Goal: Find specific page/section: Find specific page/section

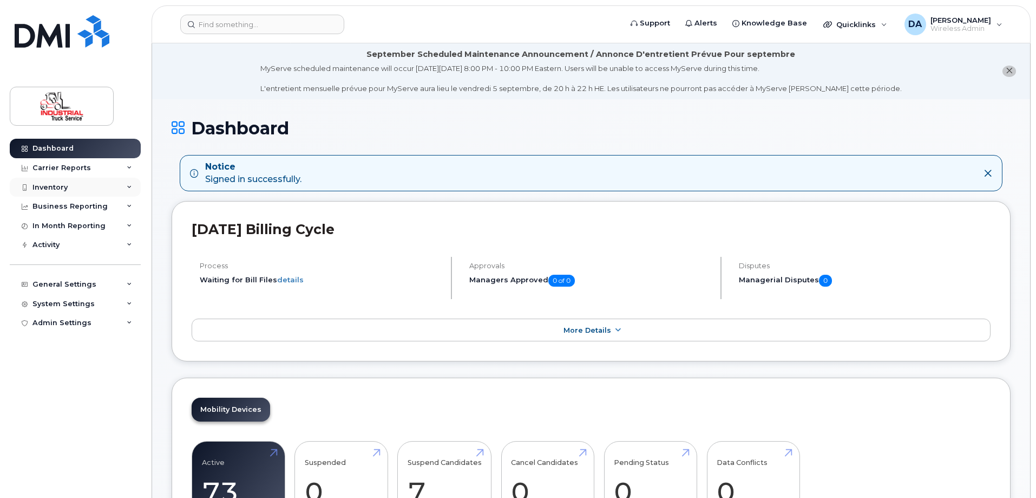
click at [60, 185] on div "Inventory" at bounding box center [49, 187] width 35 height 9
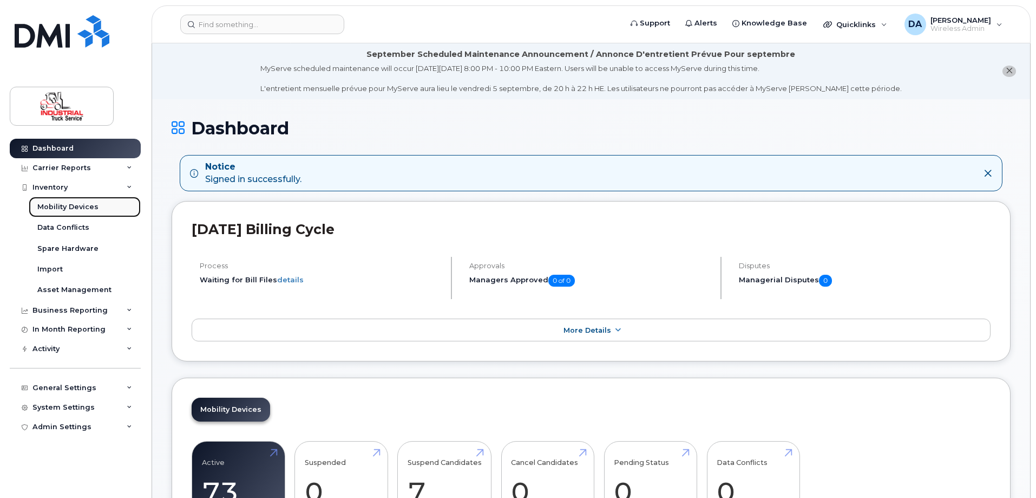
click at [54, 204] on div "Mobility Devices" at bounding box center [67, 207] width 61 height 10
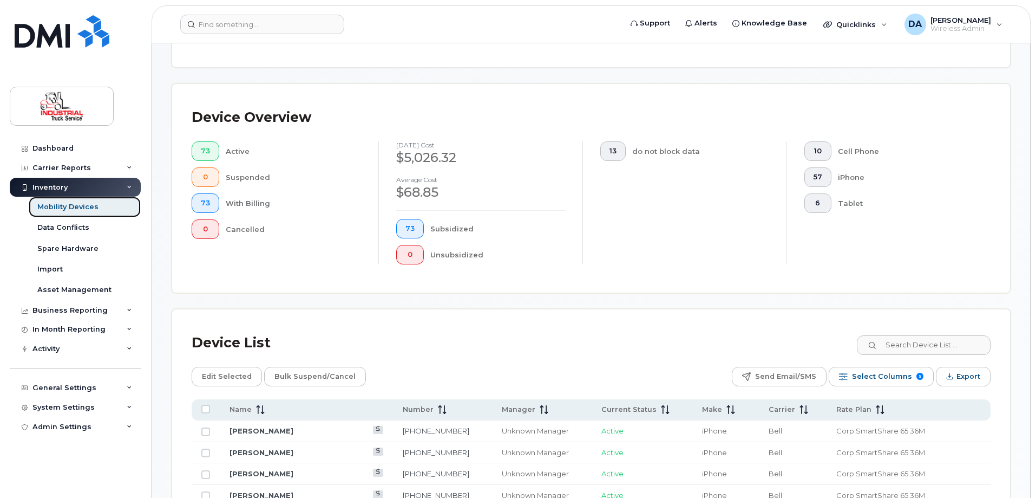
scroll to position [432, 0]
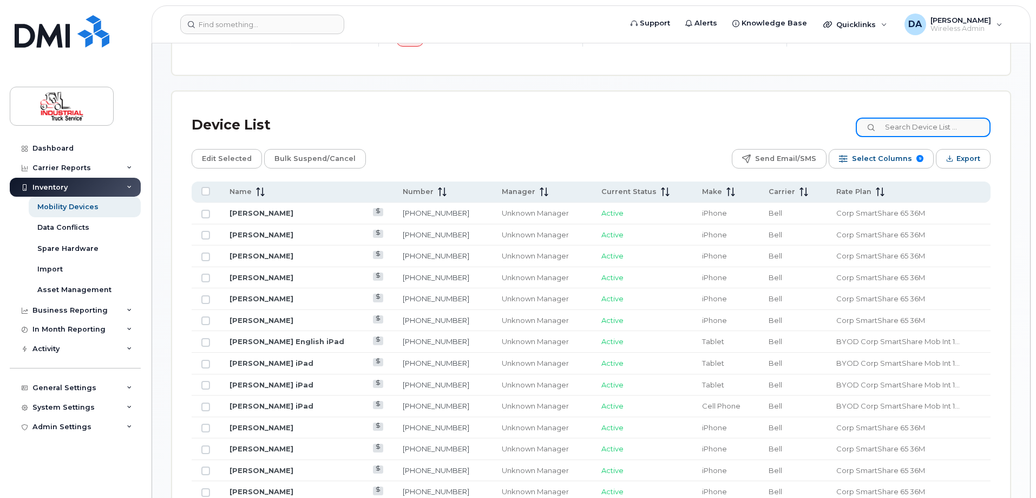
click at [949, 121] on input at bounding box center [923, 126] width 135 height 19
type input "[PERSON_NAME]"
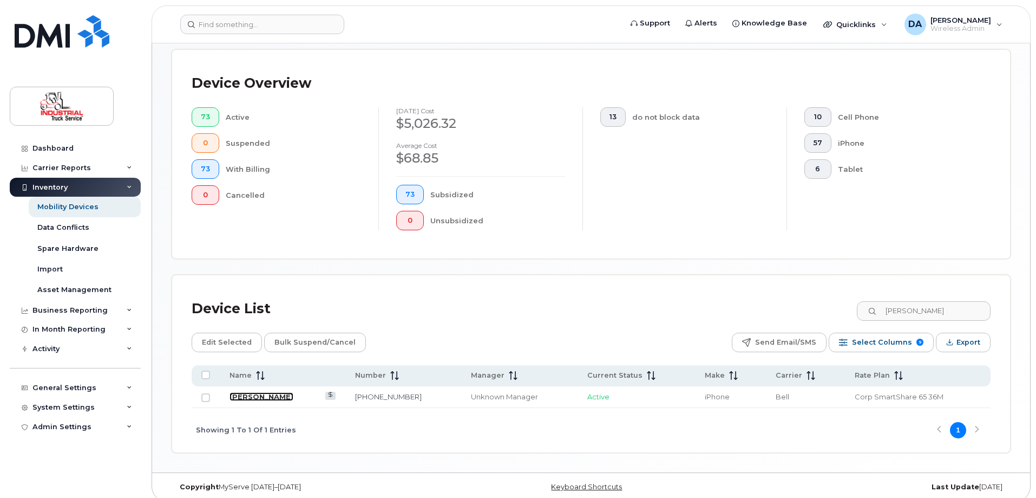
drag, startPoint x: 243, startPoint y: 390, endPoint x: 230, endPoint y: 388, distance: 12.6
click at [243, 392] on link "[PERSON_NAME]" at bounding box center [262, 396] width 64 height 9
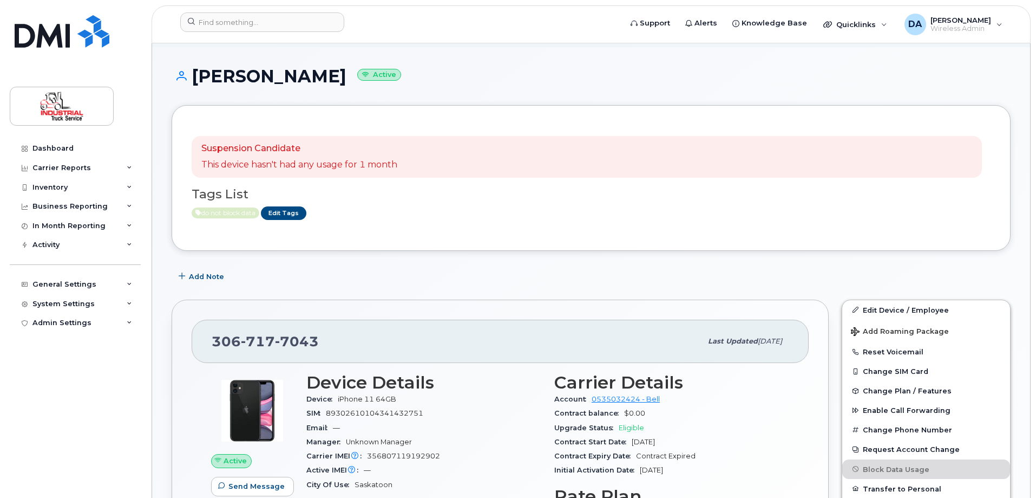
scroll to position [217, 0]
